Goal: Transaction & Acquisition: Purchase product/service

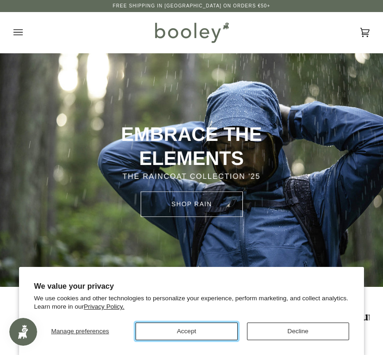
click at [204, 334] on button "Accept" at bounding box center [186, 332] width 102 height 18
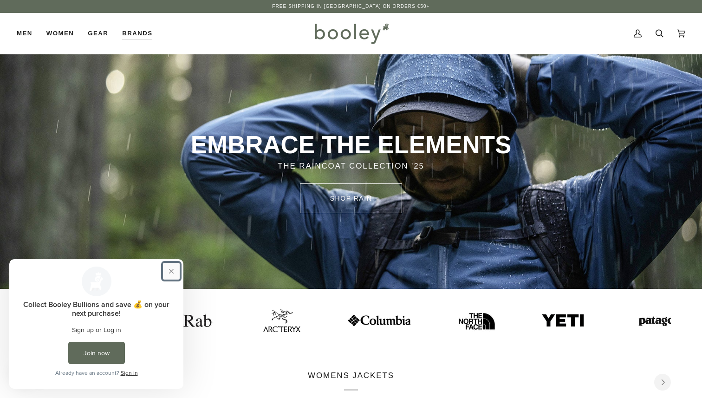
click at [175, 271] on button "Close prompt" at bounding box center [171, 271] width 17 height 17
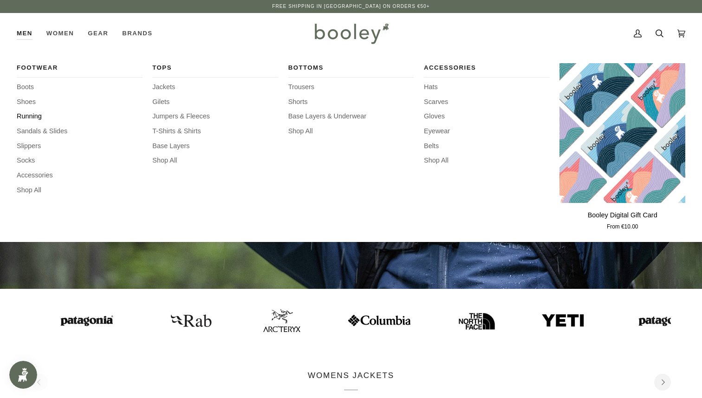
click at [25, 118] on span "Running" at bounding box center [80, 116] width 126 height 10
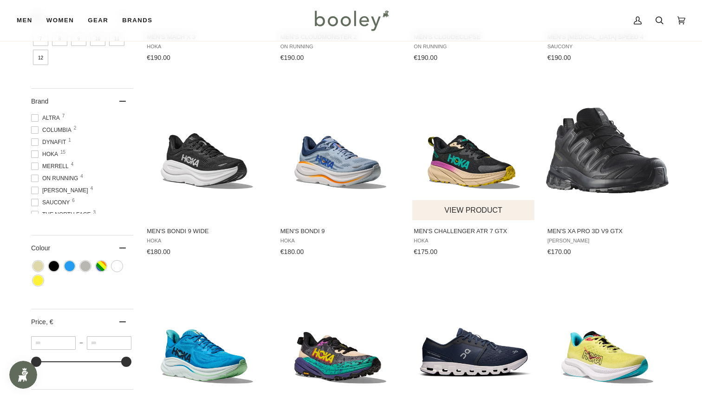
scroll to position [281, 0]
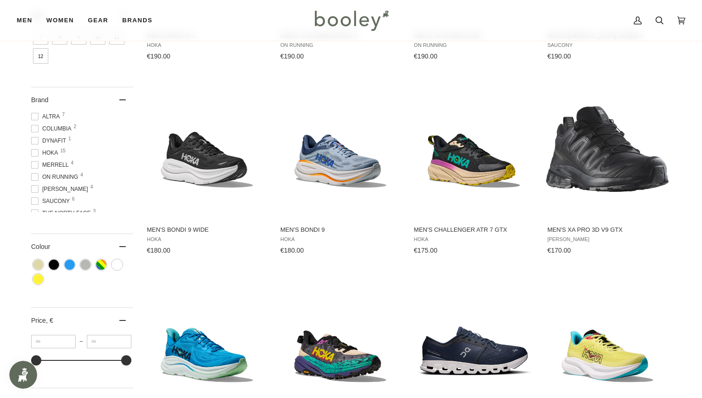
click at [483, 64] on ul "Men's Mach X 3 Hoka €190.00 View product Men's Cloudmonster 2 On Running €190.0…" at bounding box center [407, 370] width 535 height 971
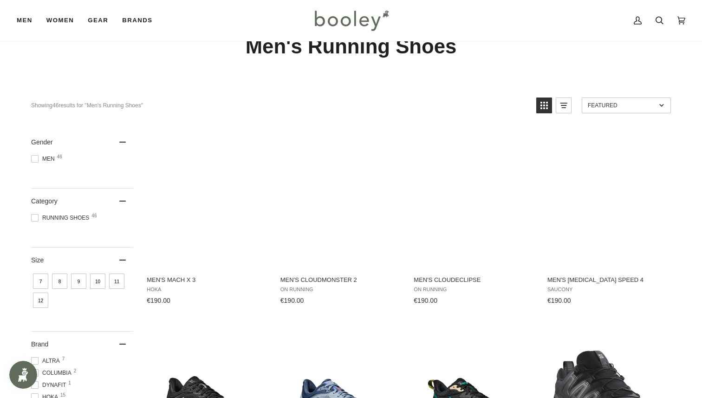
scroll to position [0, 0]
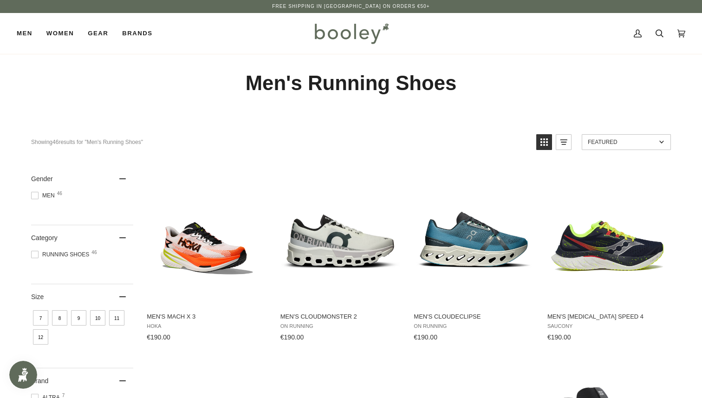
click at [113, 319] on span "11" at bounding box center [116, 317] width 15 height 15
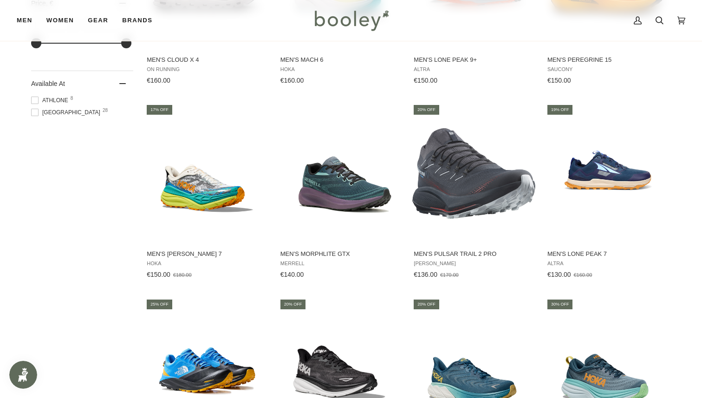
scroll to position [650, 0]
